Goal: Complete application form

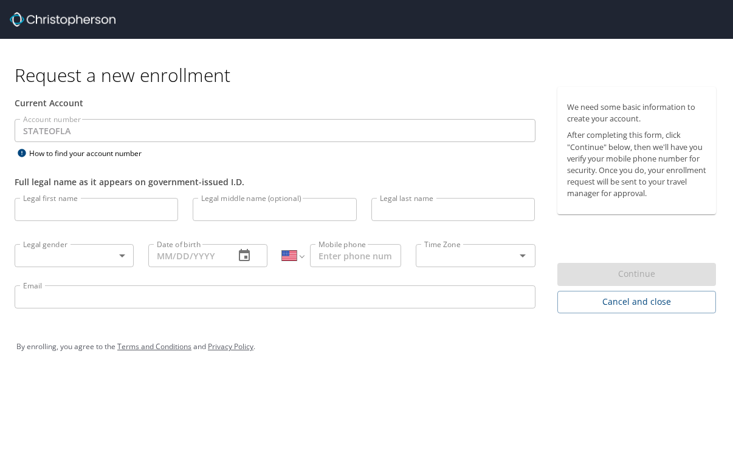
select select "US"
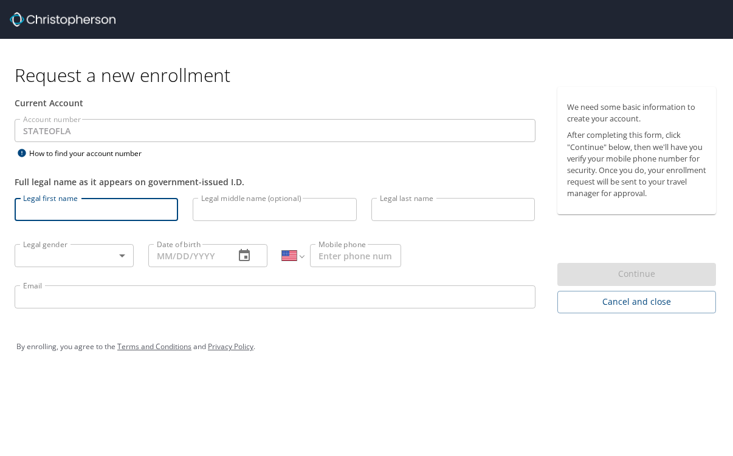
click at [72, 214] on input "Legal first name" at bounding box center [96, 209] width 163 height 23
type input "Alyssa"
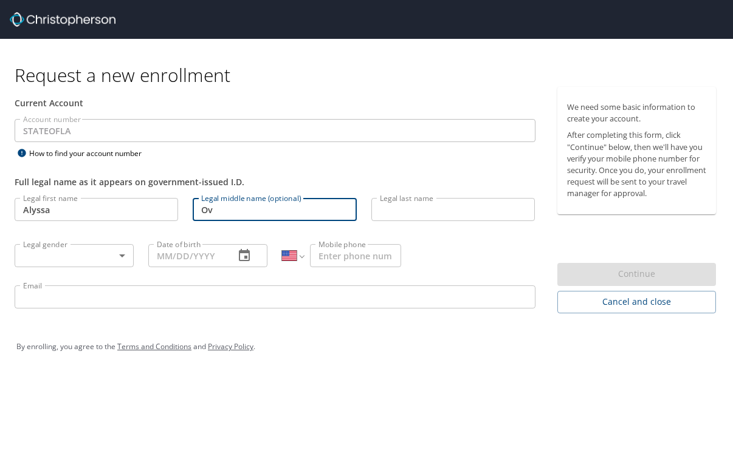
type input "O"
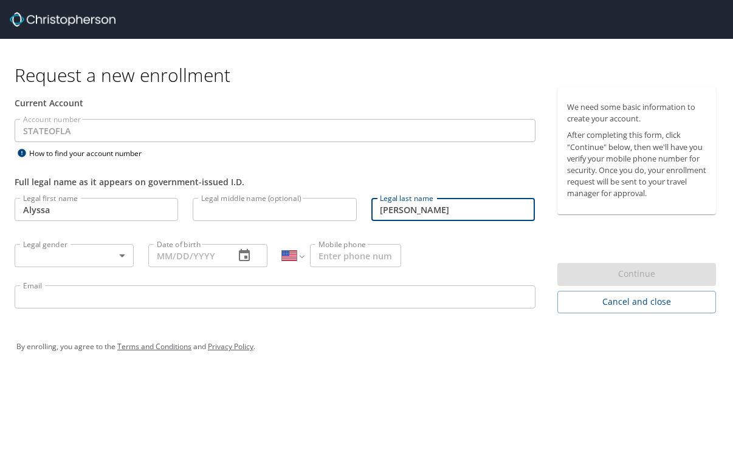
type input "[PERSON_NAME]"
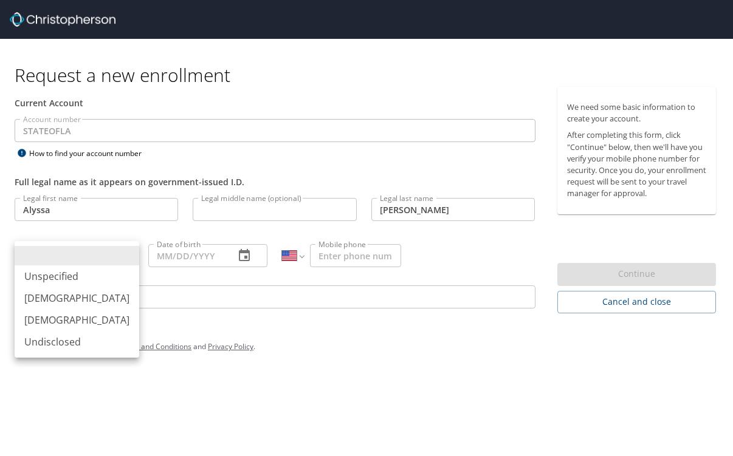
click at [111, 258] on body "Request a new enrollment Current Account Account number STATEOFLA Account numbe…" at bounding box center [366, 228] width 733 height 456
click at [84, 319] on li "[DEMOGRAPHIC_DATA]" at bounding box center [77, 320] width 125 height 22
type input "[DEMOGRAPHIC_DATA]"
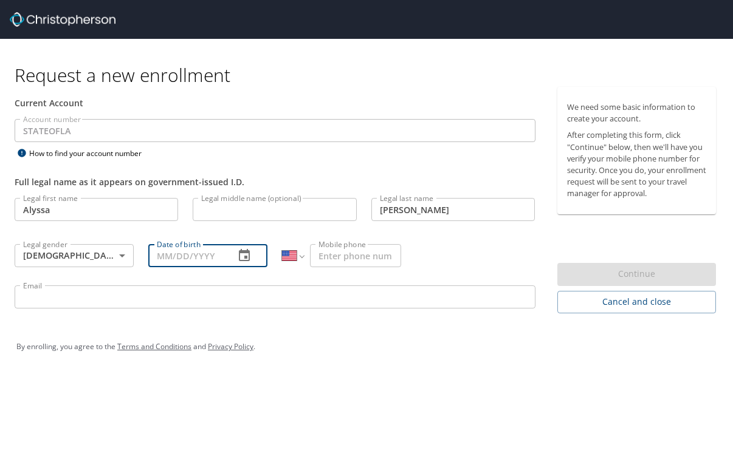
click at [190, 248] on input "Date of birth" at bounding box center [186, 255] width 77 height 23
type input "[DATE]"
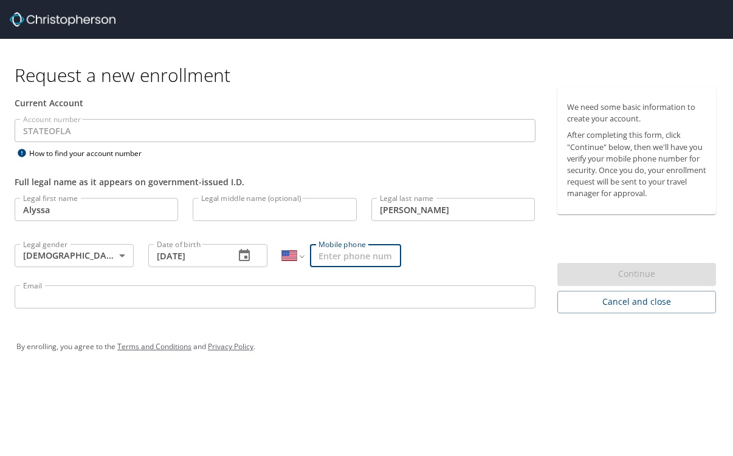
click at [354, 254] on input "Mobile phone" at bounding box center [355, 255] width 91 height 23
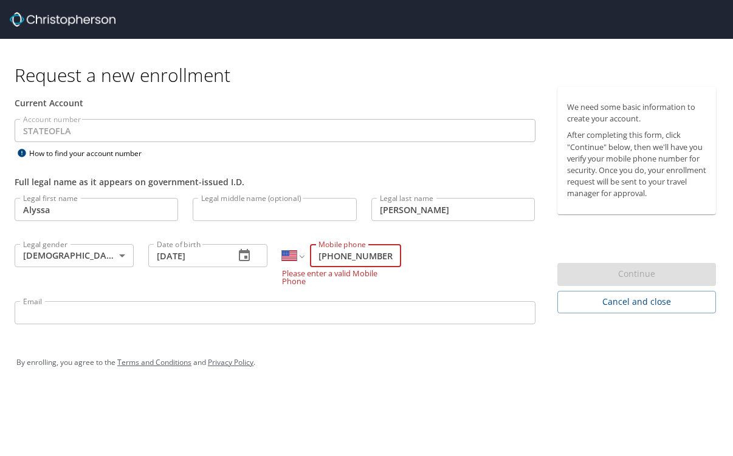
type input "[PHONE_NUMBER]"
click at [156, 313] on div "Email Email" at bounding box center [274, 314] width 535 height 41
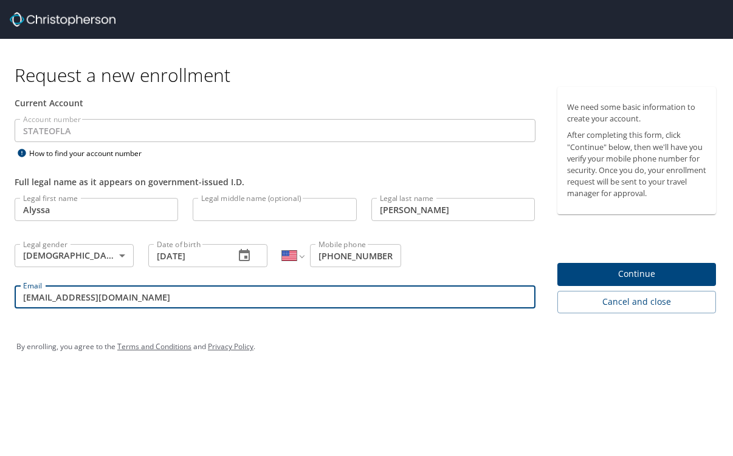
drag, startPoint x: 122, startPoint y: 302, endPoint x: 48, endPoint y: 297, distance: 74.3
click at [48, 297] on input "[EMAIL_ADDRESS][DOMAIN_NAME]" at bounding box center [275, 296] width 521 height 23
type input "[EMAIL_ADDRESS][DOMAIN_NAME]"
click at [669, 276] on span "Continue" at bounding box center [637, 274] width 140 height 15
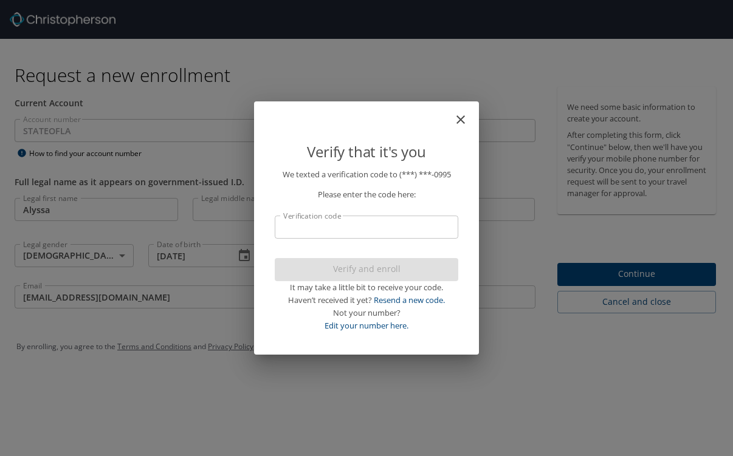
click at [326, 226] on input "Verification code" at bounding box center [366, 227] width 183 height 23
type input "318"
